Goal: Information Seeking & Learning: Learn about a topic

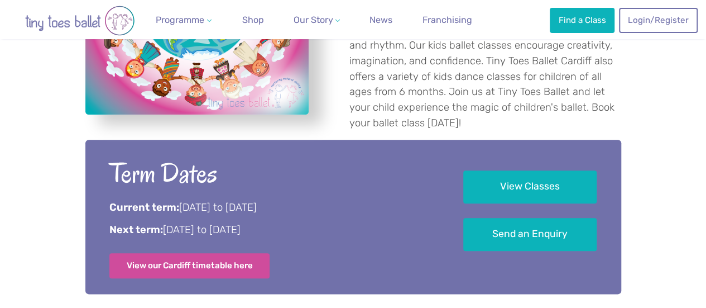
scroll to position [519, 0]
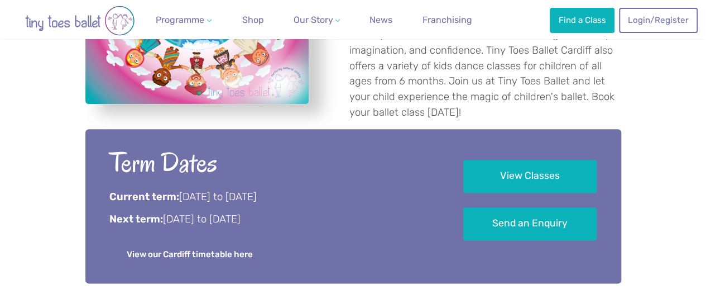
click at [211, 242] on link "View our Cardiff timetable here" at bounding box center [189, 254] width 161 height 25
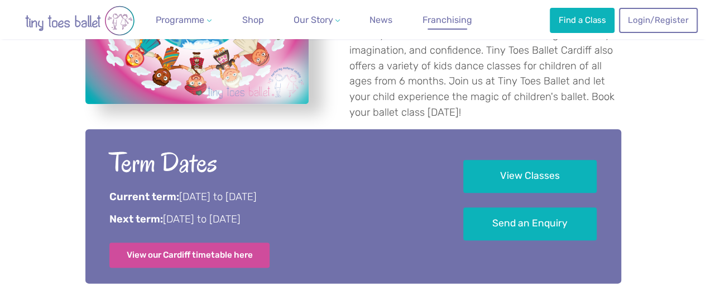
click at [433, 11] on link "Franchising" at bounding box center [447, 20] width 59 height 22
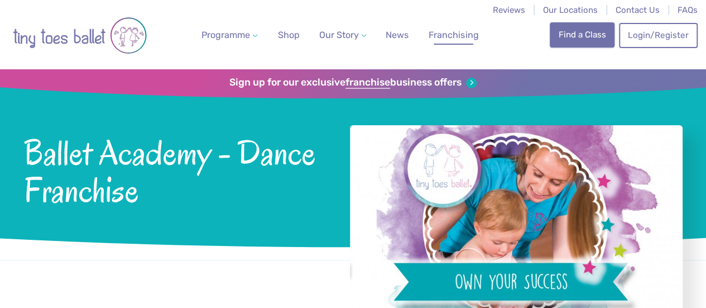
click at [585, 35] on link "Find a Class" at bounding box center [582, 34] width 65 height 25
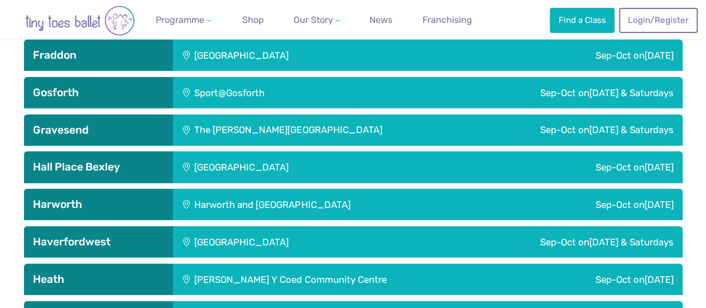
scroll to position [1363, 0]
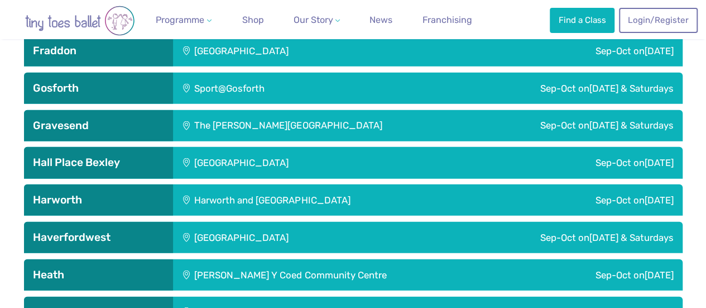
click at [47, 271] on h3 "Heath" at bounding box center [98, 274] width 131 height 13
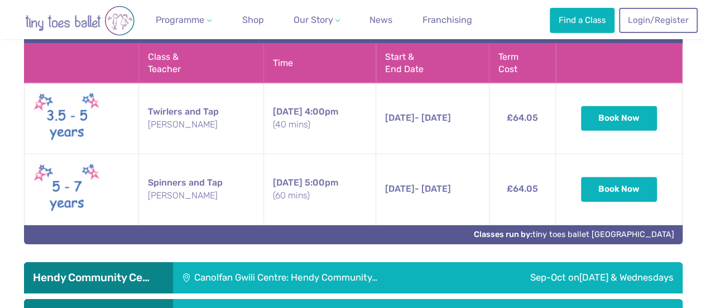
scroll to position [1664, 0]
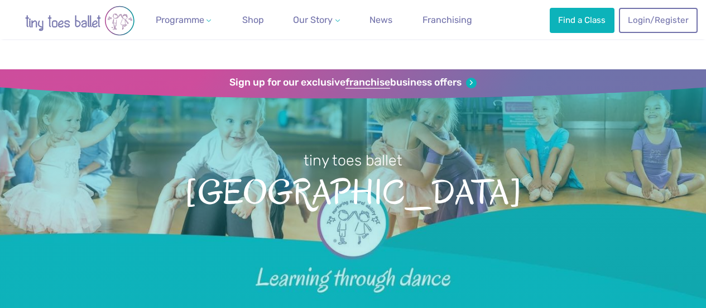
scroll to position [517, 0]
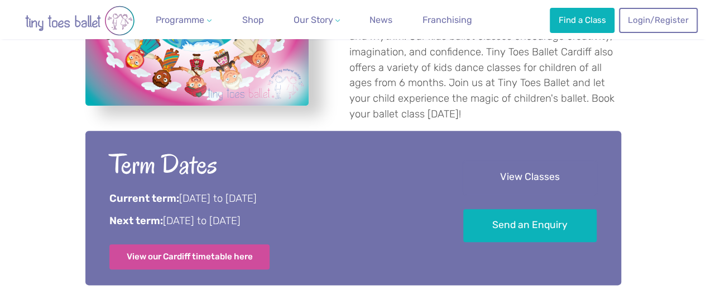
click at [520, 161] on link "View Classes" at bounding box center [529, 177] width 133 height 33
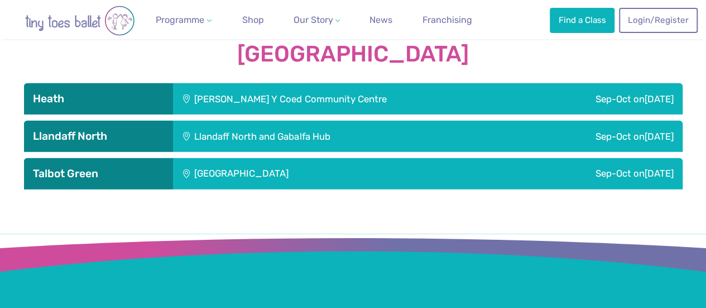
click at [612, 83] on div "Sep-Oct [DATE]" at bounding box center [606, 98] width 154 height 31
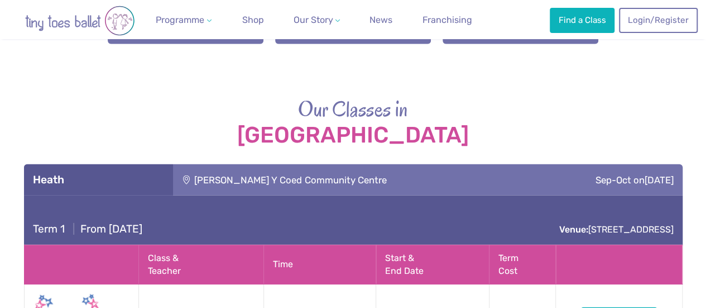
scroll to position [1475, 0]
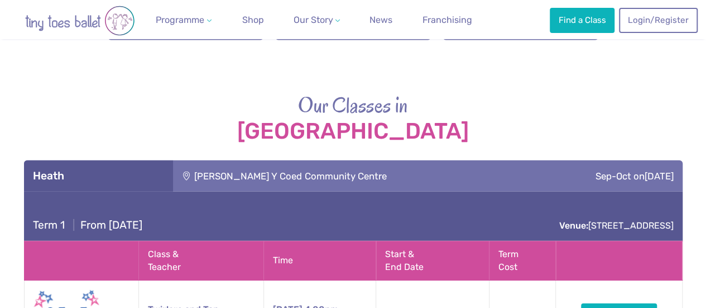
click at [645, 170] on span "[DATE]" at bounding box center [659, 175] width 29 height 11
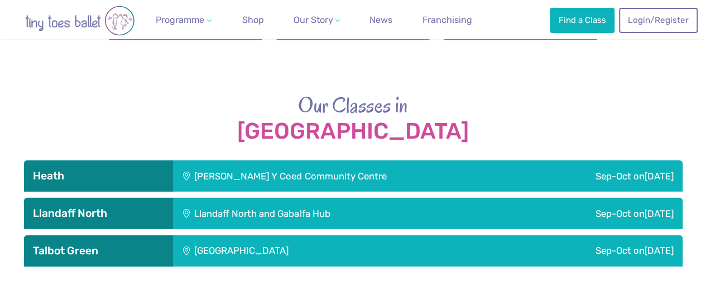
click at [279, 161] on div "[PERSON_NAME] Y Coed Community Centre" at bounding box center [351, 175] width 356 height 31
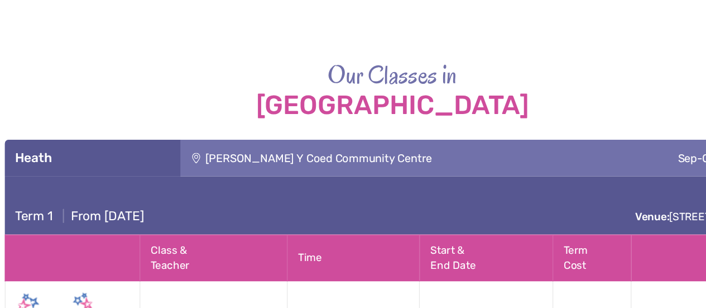
scroll to position [1473, 0]
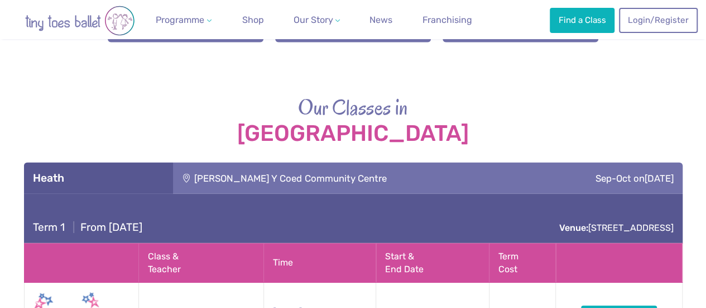
click at [405, 170] on div "[PERSON_NAME] Y Coed Community Centre" at bounding box center [351, 177] width 356 height 31
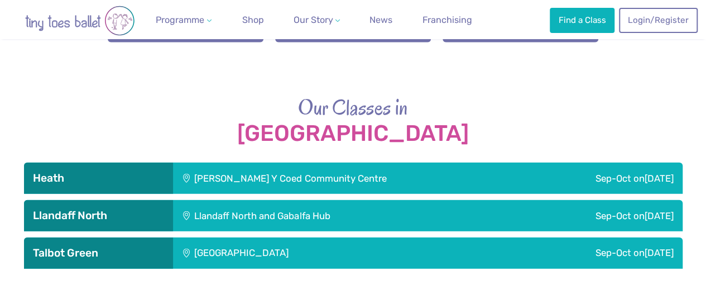
click at [705, 157] on div "Our Classes in Cardiff Heath Maes Y Coed Community Centre Sep-Oct on Tuesday Te…" at bounding box center [353, 180] width 706 height 175
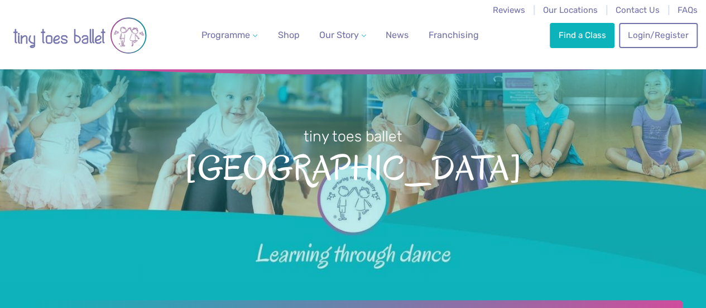
scroll to position [0, 0]
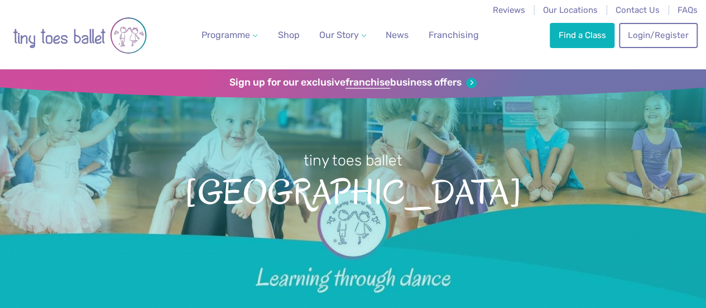
scroll to position [517, 0]
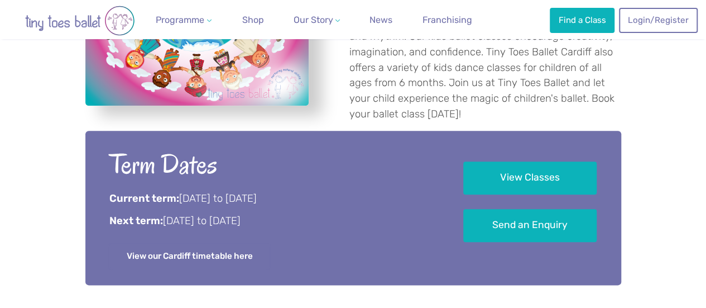
click at [166, 243] on link "View our Cardiff timetable here" at bounding box center [189, 255] width 161 height 25
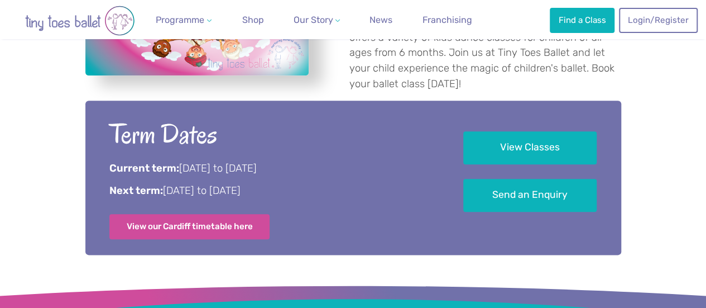
scroll to position [550, 0]
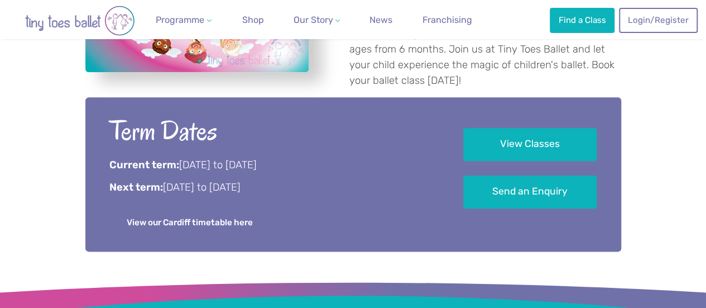
click at [204, 210] on link "View our Cardiff timetable here" at bounding box center [189, 222] width 161 height 25
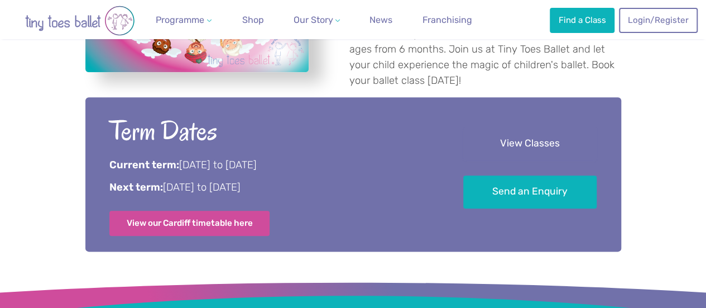
click at [530, 132] on link "View Classes" at bounding box center [529, 143] width 133 height 33
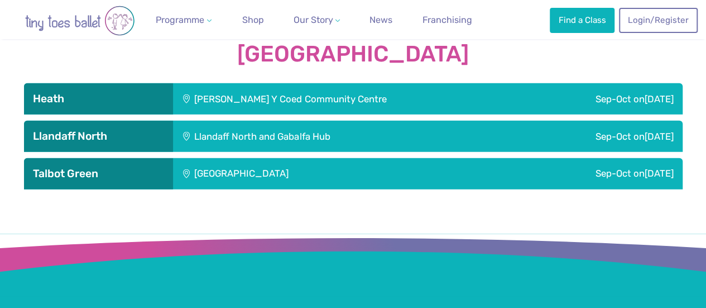
click at [529, 84] on div "Sep-Oct [DATE]" at bounding box center [606, 98] width 154 height 31
